Goal: Task Accomplishment & Management: Complete application form

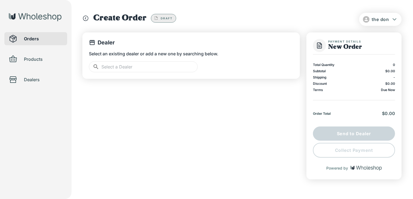
click at [189, 67] on input "text" at bounding box center [150, 66] width 96 height 11
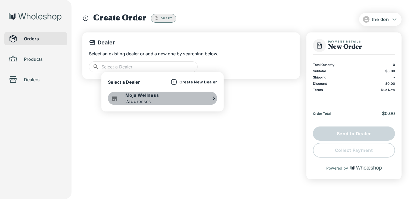
click at [161, 102] on div "Moja Wellness 2 addresses" at bounding box center [162, 98] width 109 height 13
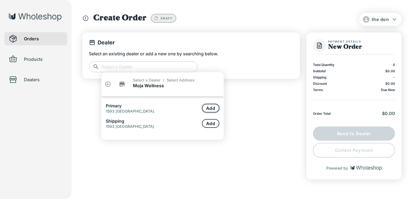
click at [208, 109] on button "Add" at bounding box center [210, 108] width 17 height 9
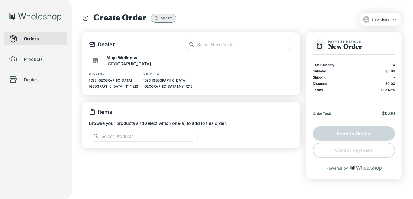
click at [134, 139] on input "text" at bounding box center [150, 136] width 96 height 11
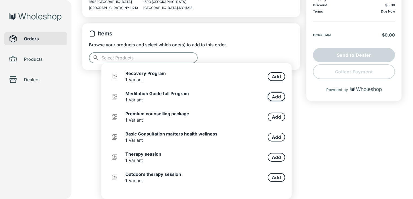
click at [272, 98] on button "Add" at bounding box center [276, 96] width 17 height 9
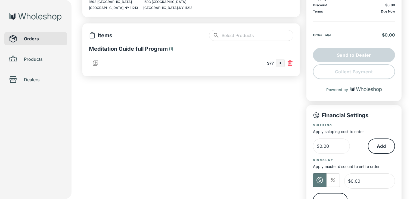
type input "*"
click at [270, 36] on input "text" at bounding box center [258, 35] width 72 height 11
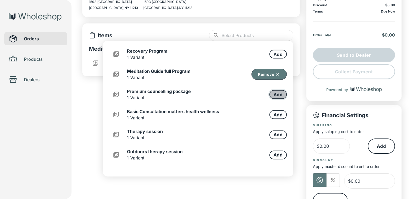
click at [277, 95] on button "Add" at bounding box center [278, 94] width 17 height 9
click at [273, 117] on button "Add" at bounding box center [278, 114] width 17 height 9
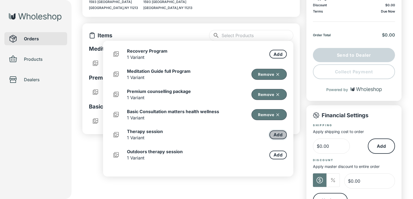
click at [272, 133] on button "Add" at bounding box center [278, 134] width 17 height 9
click at [274, 156] on button "Add" at bounding box center [278, 155] width 17 height 9
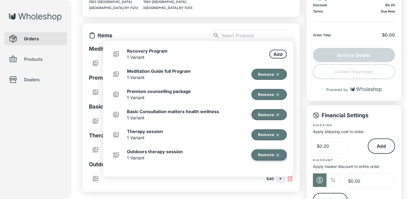
scroll to position [72, 0]
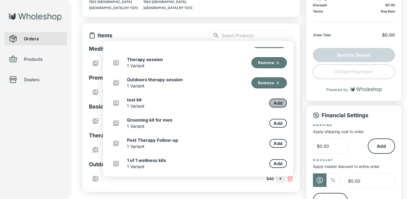
click at [274, 102] on button "Add" at bounding box center [278, 103] width 17 height 9
click at [270, 123] on button "Add" at bounding box center [278, 123] width 17 height 9
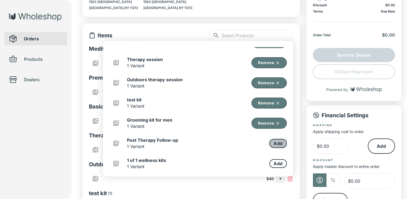
click at [274, 147] on button "Add" at bounding box center [278, 143] width 17 height 9
click at [271, 161] on button "Add" at bounding box center [278, 163] width 17 height 9
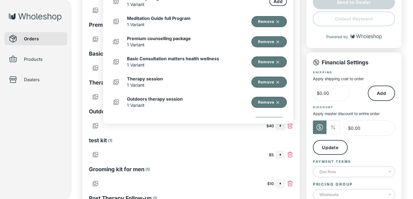
scroll to position [50, 0]
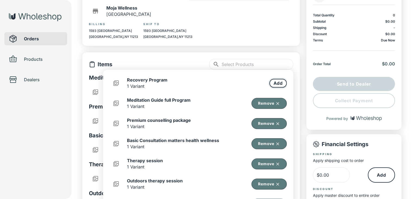
click at [272, 81] on button "Add" at bounding box center [278, 83] width 17 height 9
click at [204, 59] on div "Items ​ ​" at bounding box center [191, 64] width 205 height 11
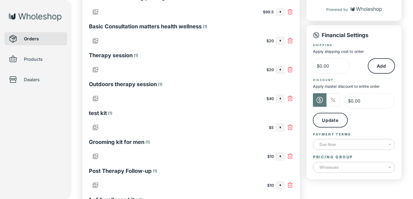
scroll to position [213, 0]
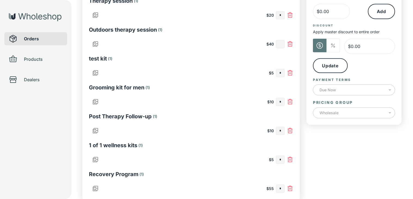
click at [279, 45] on input "text" at bounding box center [281, 44] width 8 height 8
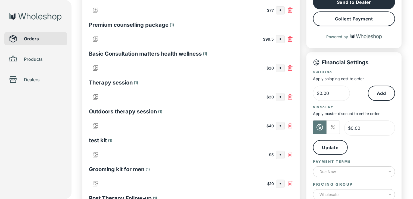
scroll to position [104, 0]
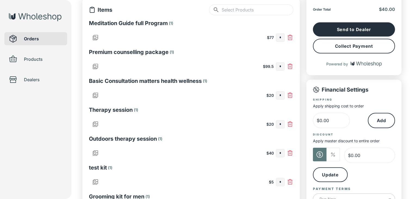
type input "*"
click at [364, 45] on button "Collect Payment" at bounding box center [354, 46] width 82 height 15
click at [283, 154] on input "*" at bounding box center [281, 153] width 8 height 8
type input "*"
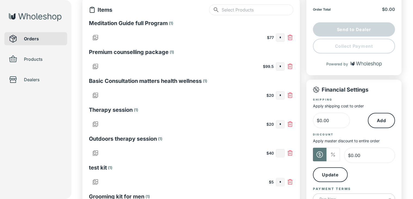
type input "*"
click at [281, 94] on input "text" at bounding box center [281, 95] width 8 height 8
